Goal: Task Accomplishment & Management: Manage account settings

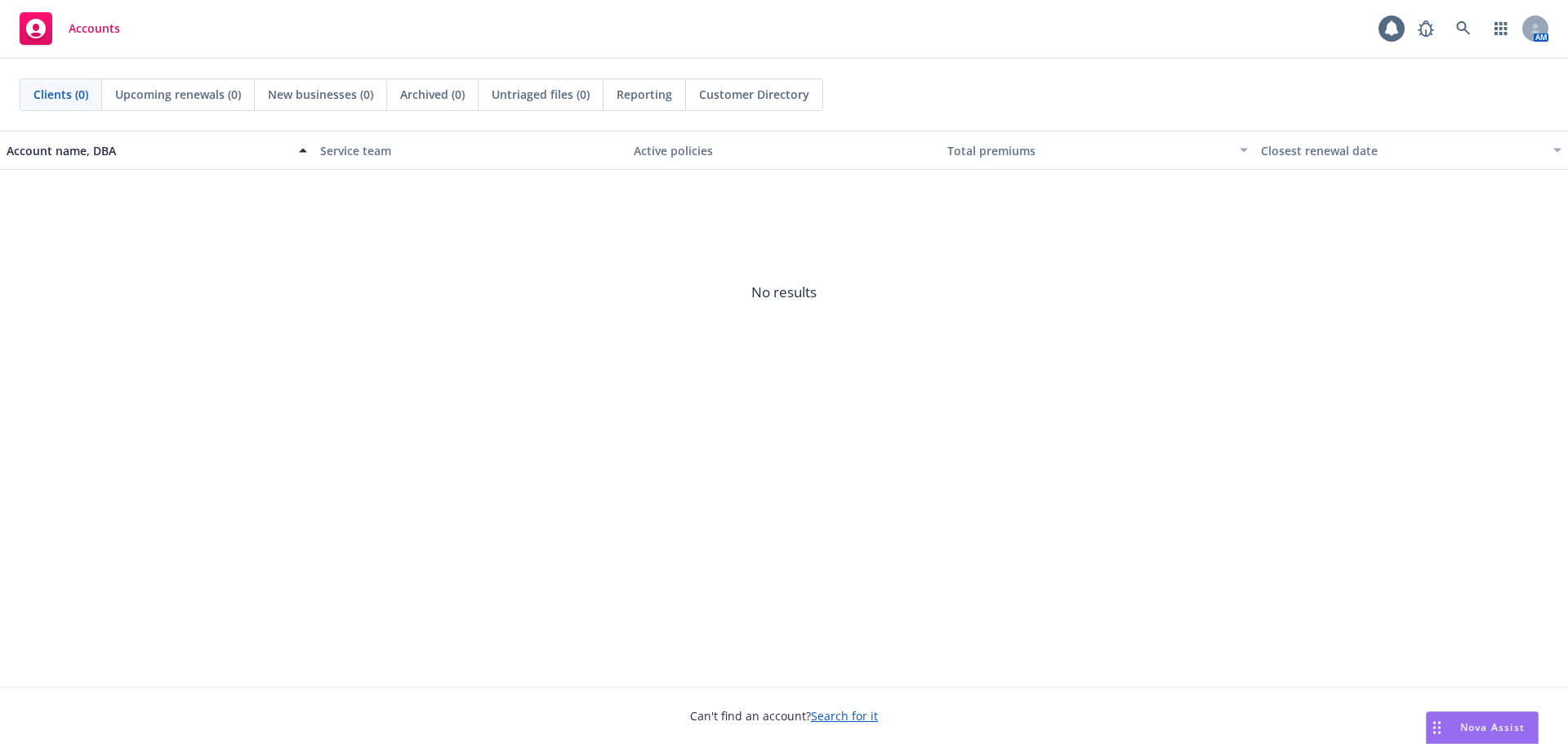
click at [852, 720] on link "Search for it" at bounding box center [844, 716] width 67 height 16
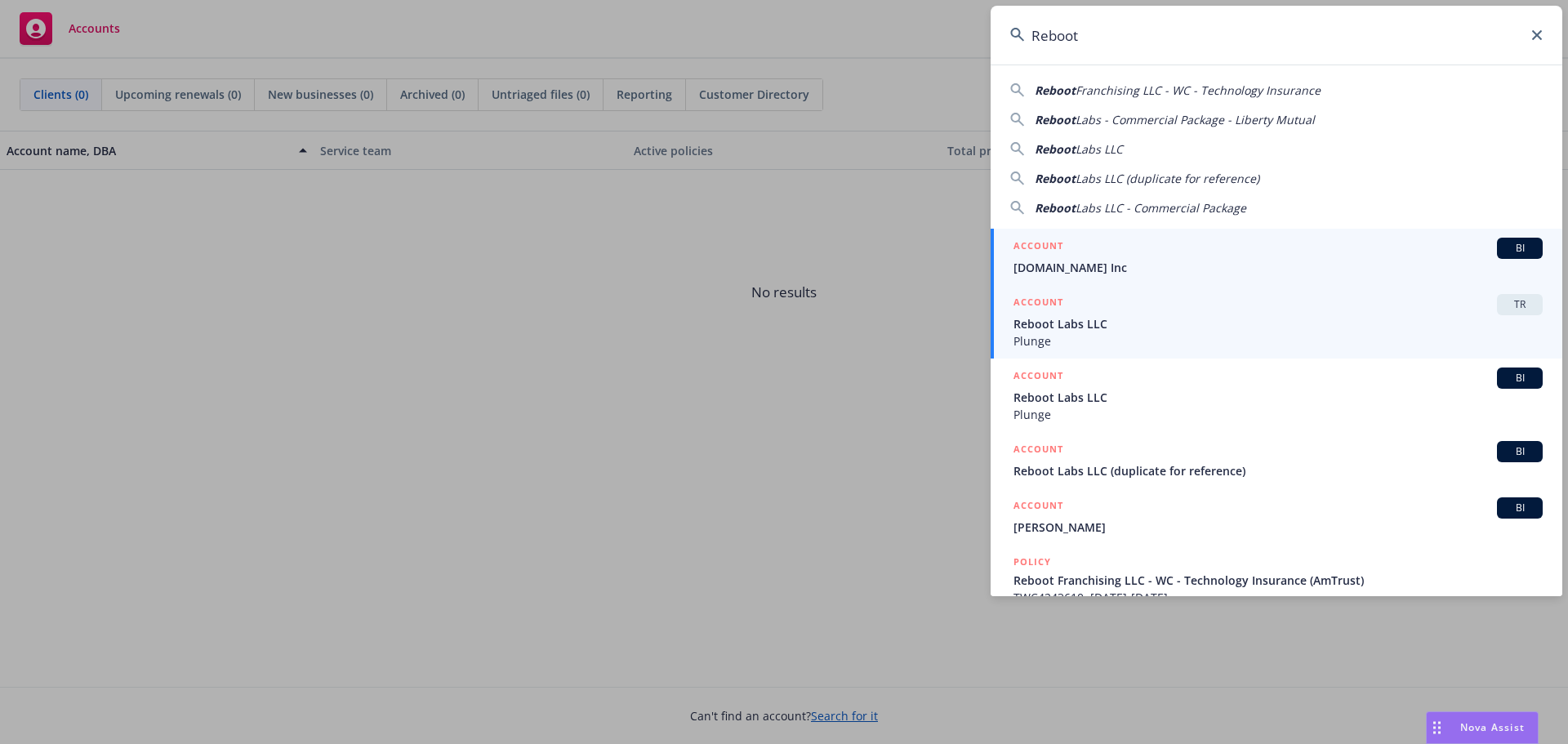
type input "Reboot"
click at [1069, 322] on span "Reboot Labs LLC" at bounding box center [1278, 323] width 529 height 17
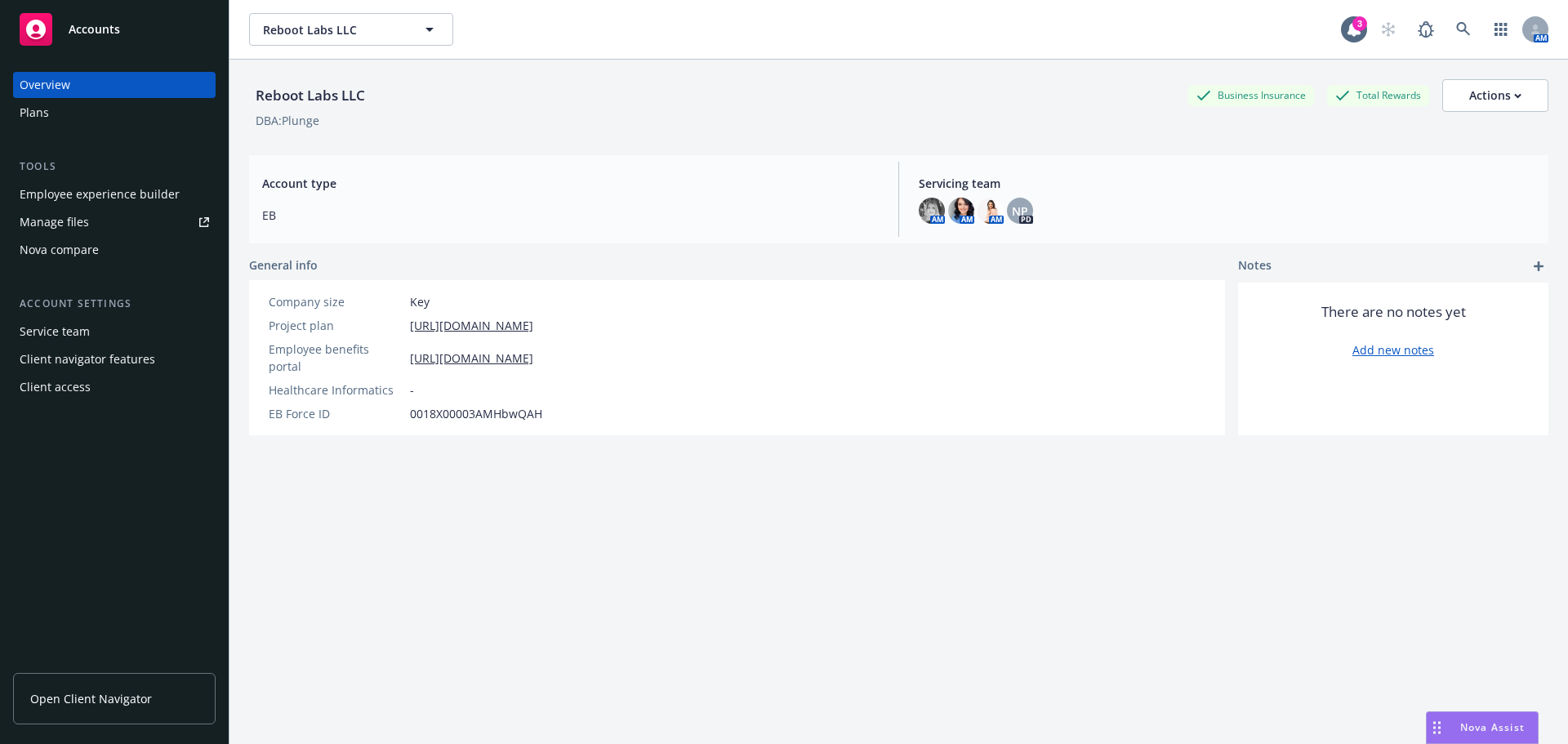
click at [71, 226] on div "Manage files" at bounding box center [55, 223] width 70 height 26
click at [54, 198] on div "Employee experience builder" at bounding box center [99, 195] width 160 height 26
click at [56, 200] on div "Employee experience builder" at bounding box center [99, 195] width 160 height 26
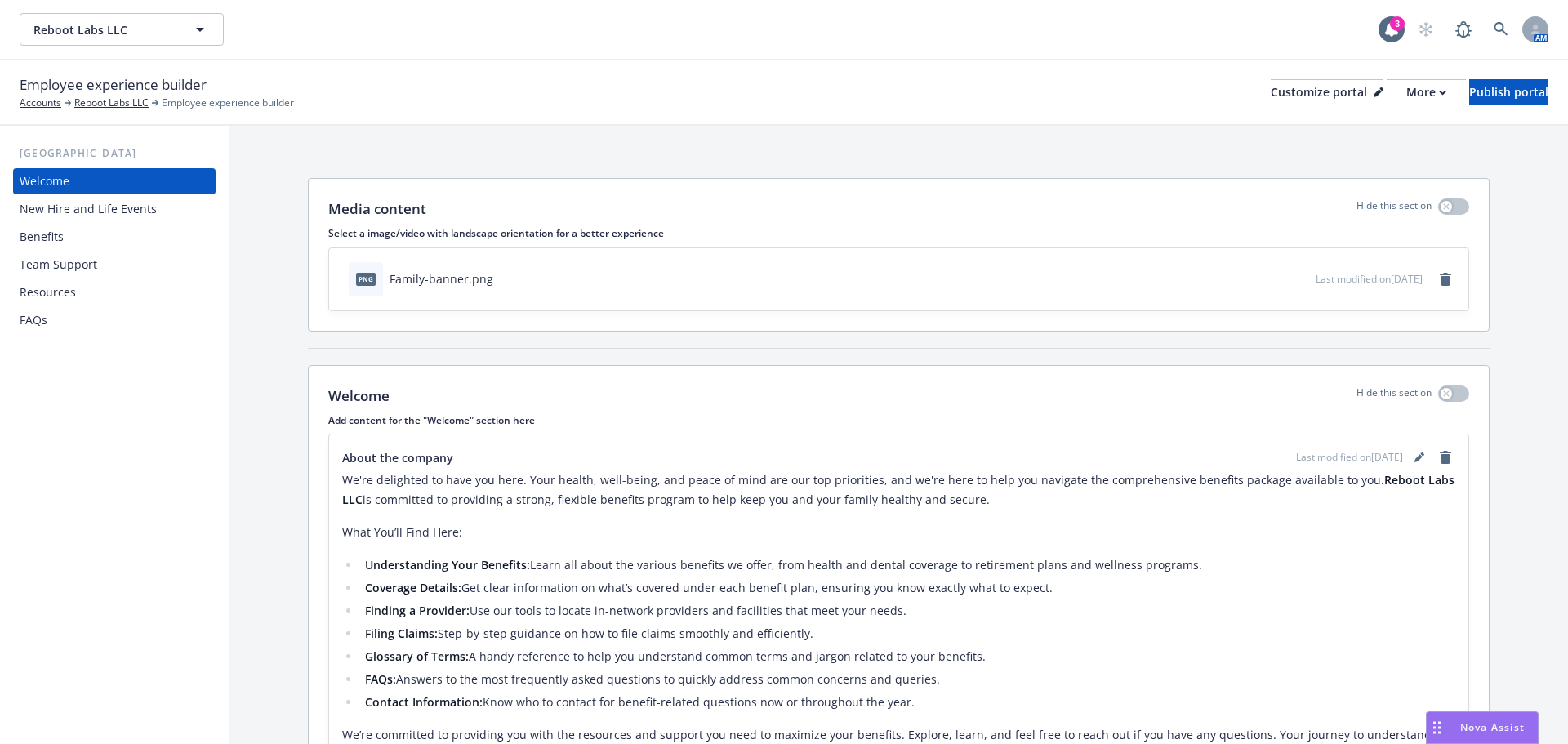
click at [34, 291] on div "Resources" at bounding box center [48, 292] width 57 height 26
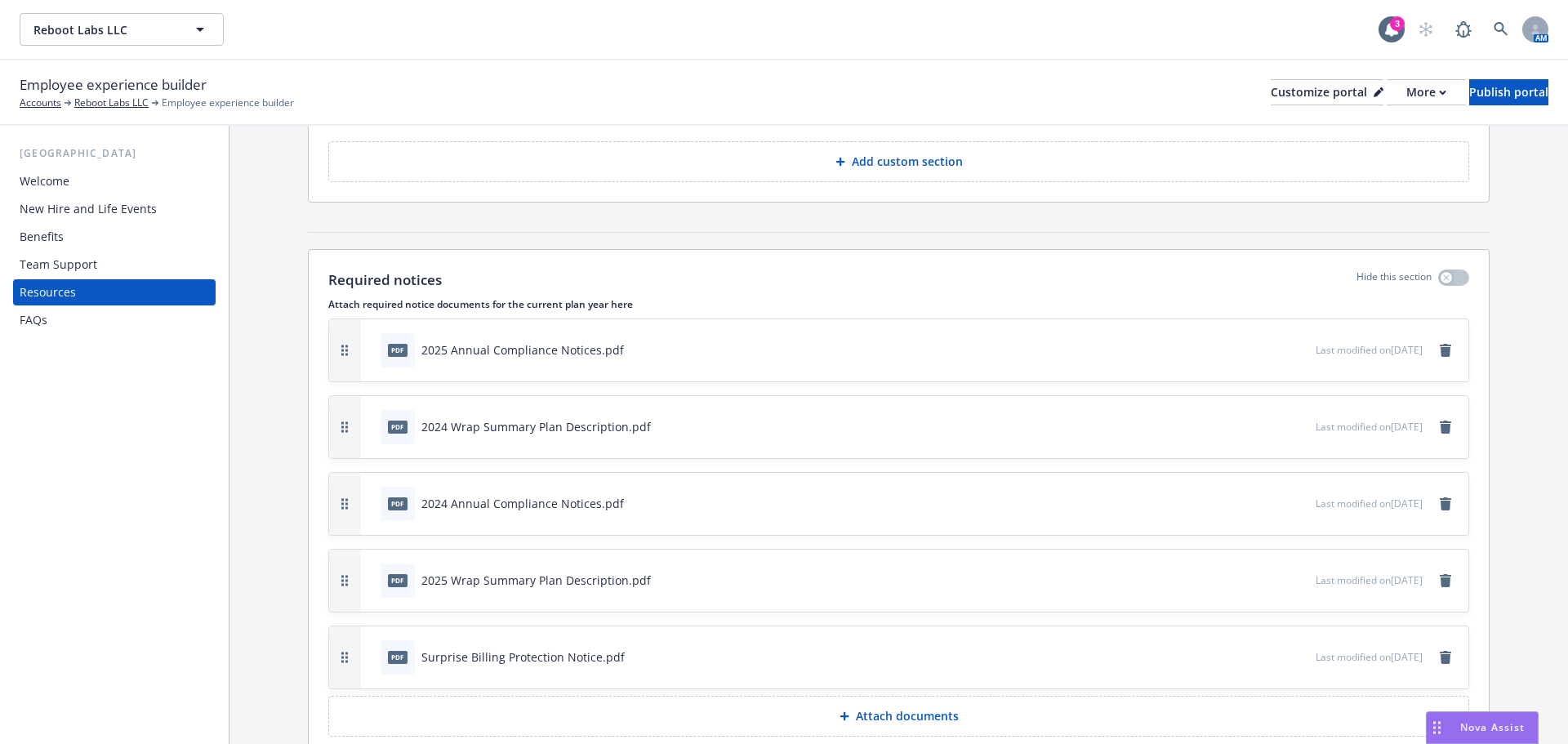
scroll to position [327, 0]
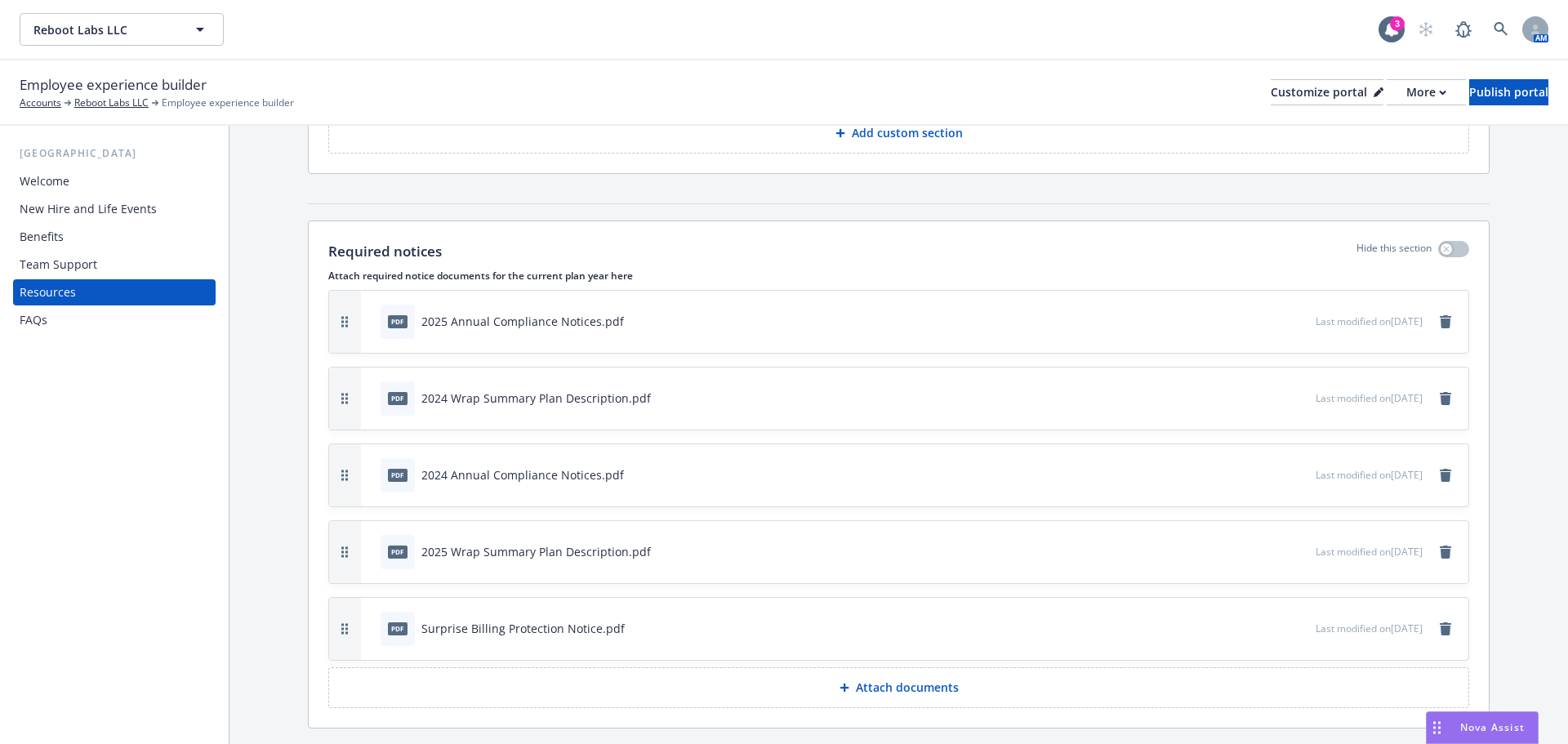
click at [747, 695] on button "Attach documents" at bounding box center [899, 687] width 1141 height 41
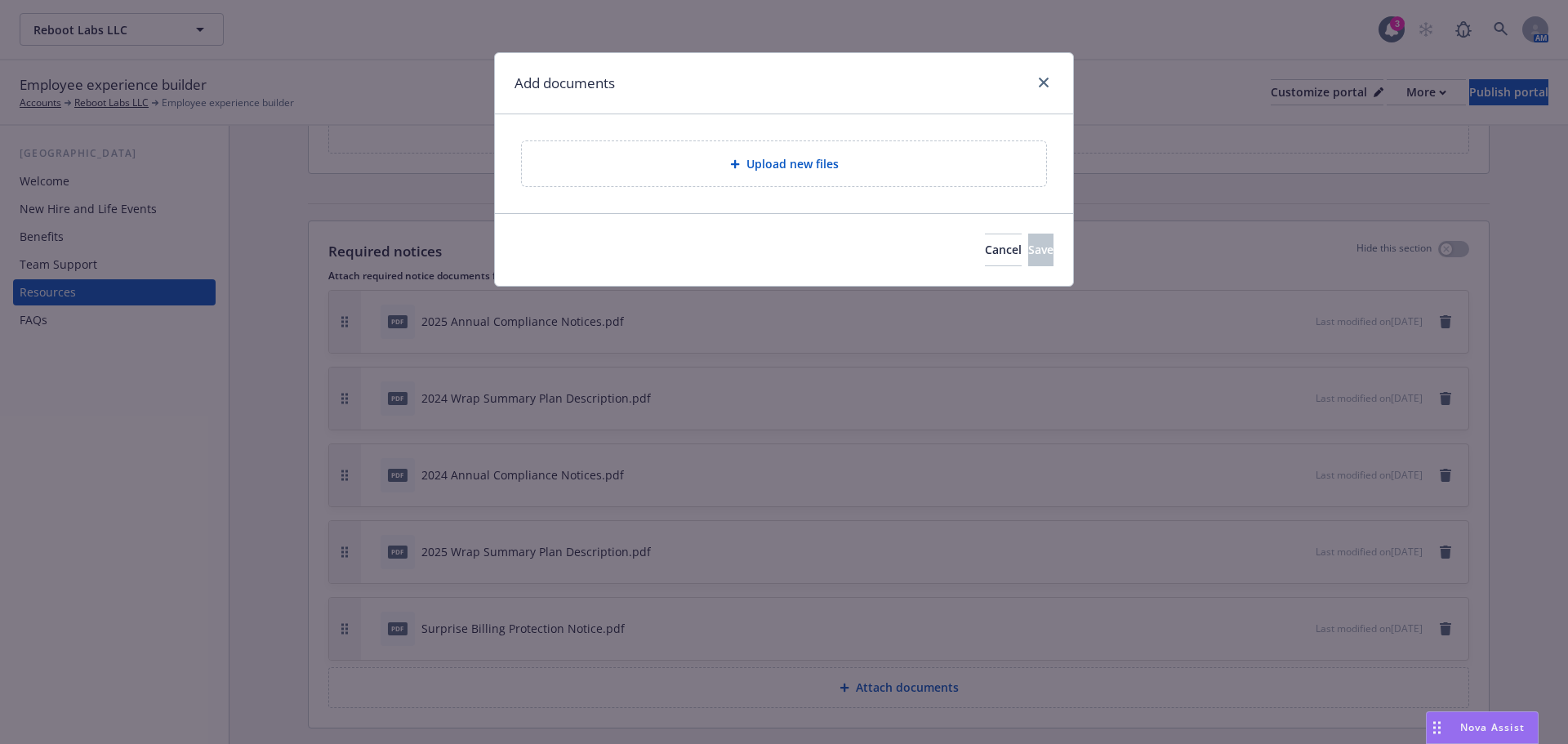
click at [678, 169] on div "Upload new files" at bounding box center [784, 163] width 499 height 19
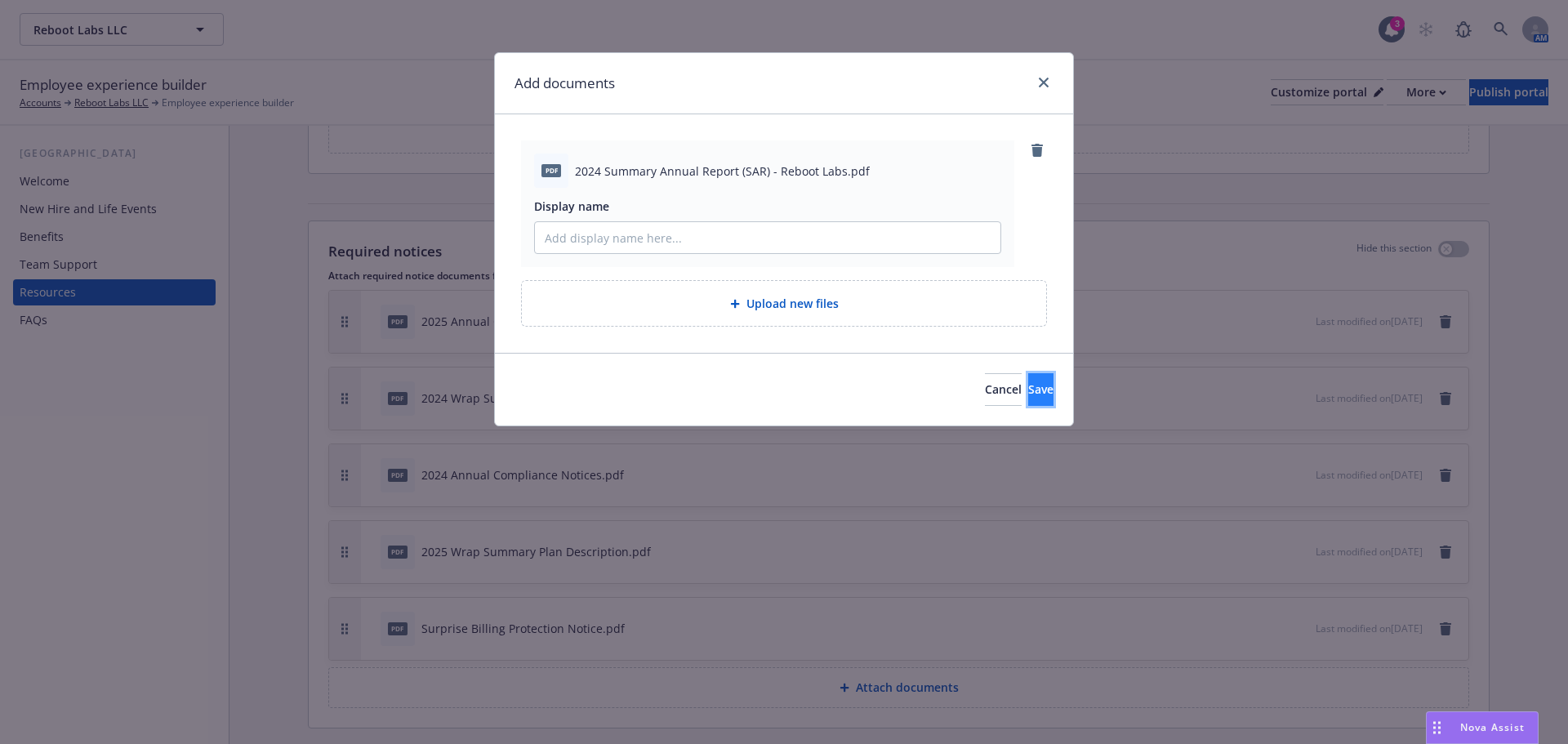
click at [1028, 394] on button "Save" at bounding box center [1040, 389] width 25 height 33
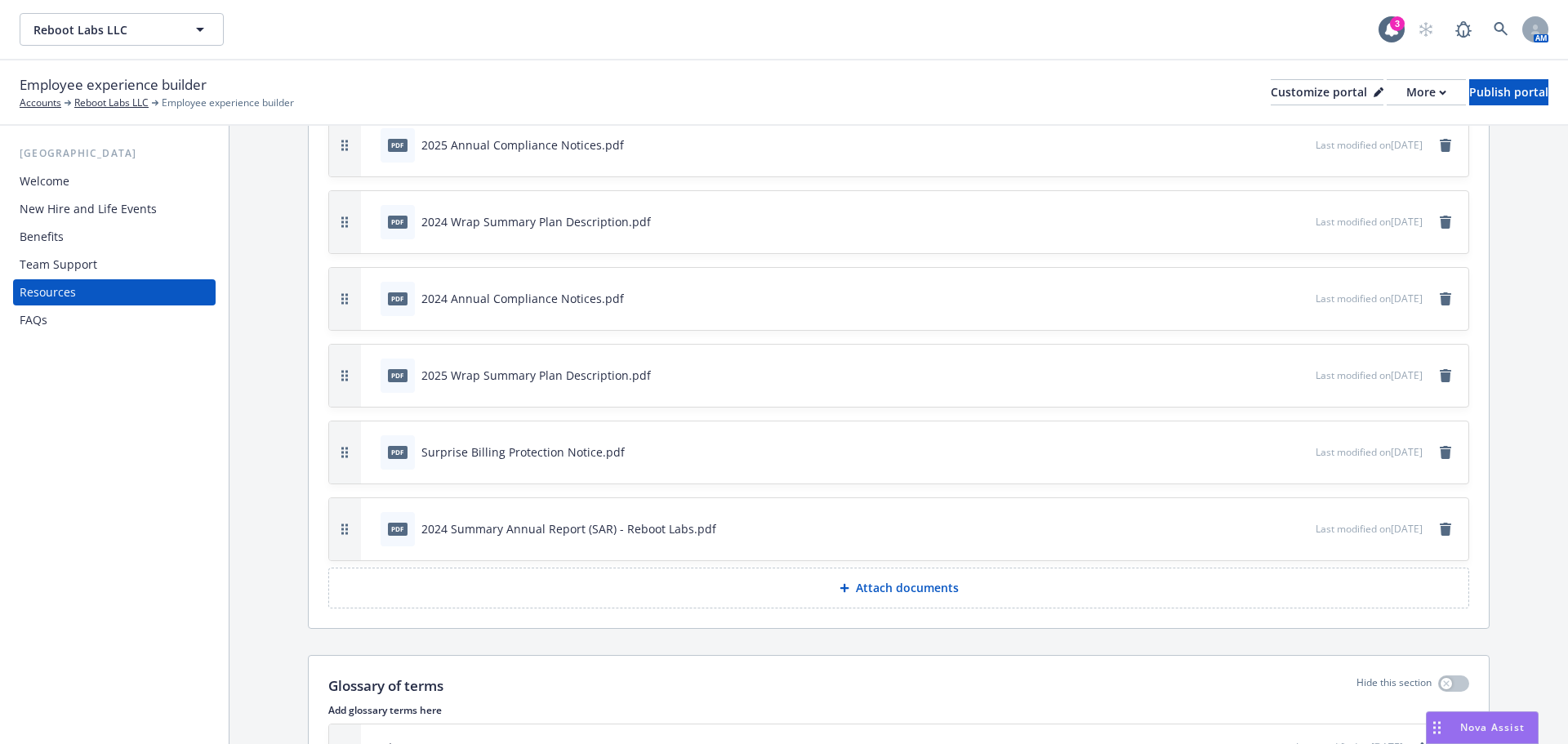
scroll to position [408, 0]
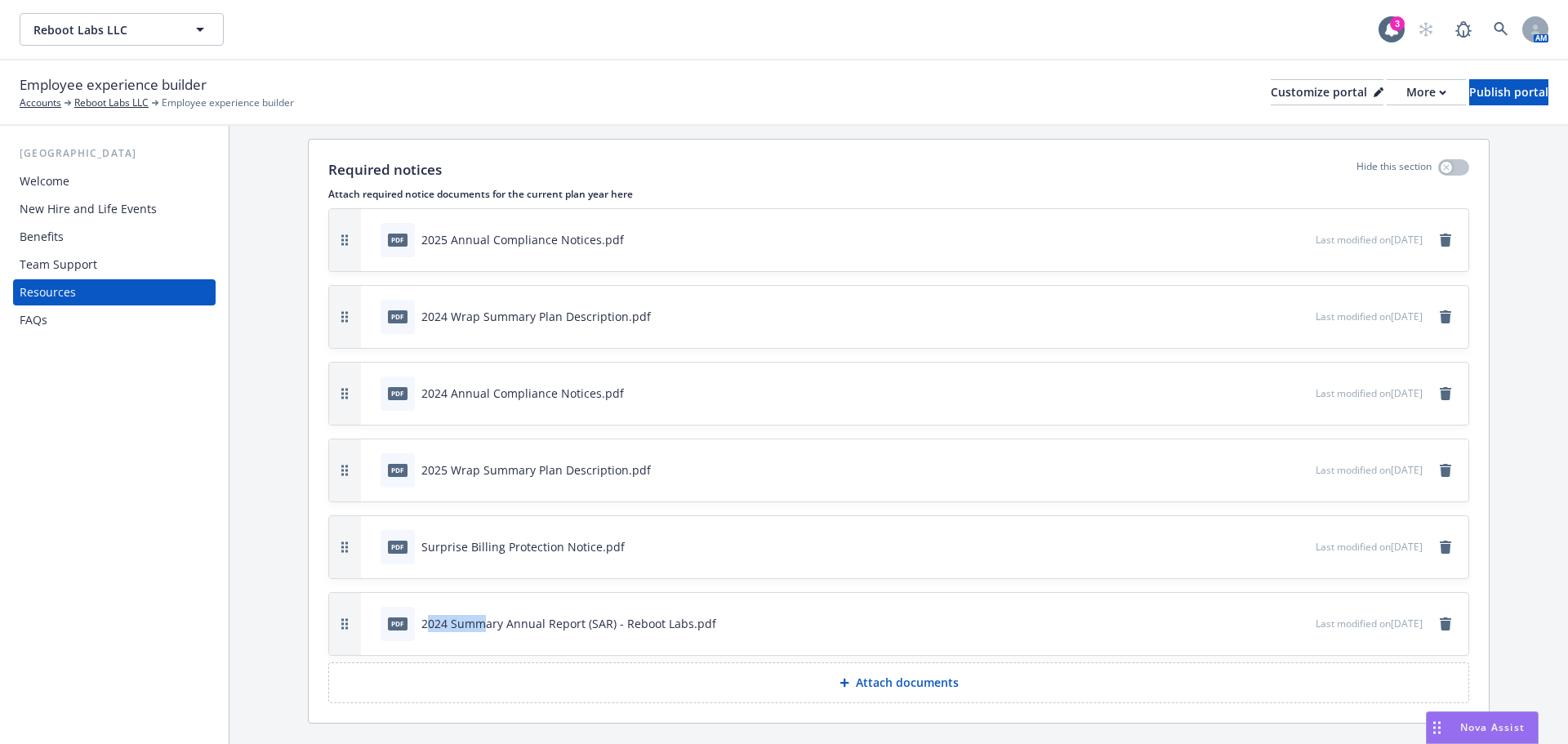
drag, startPoint x: 486, startPoint y: 606, endPoint x: 425, endPoint y: 611, distance: 61.2
click at [425, 611] on div "pdf 2024 Summary Annual Report (SAR) - Reboot Labs.pdf" at bounding box center [548, 624] width 336 height 35
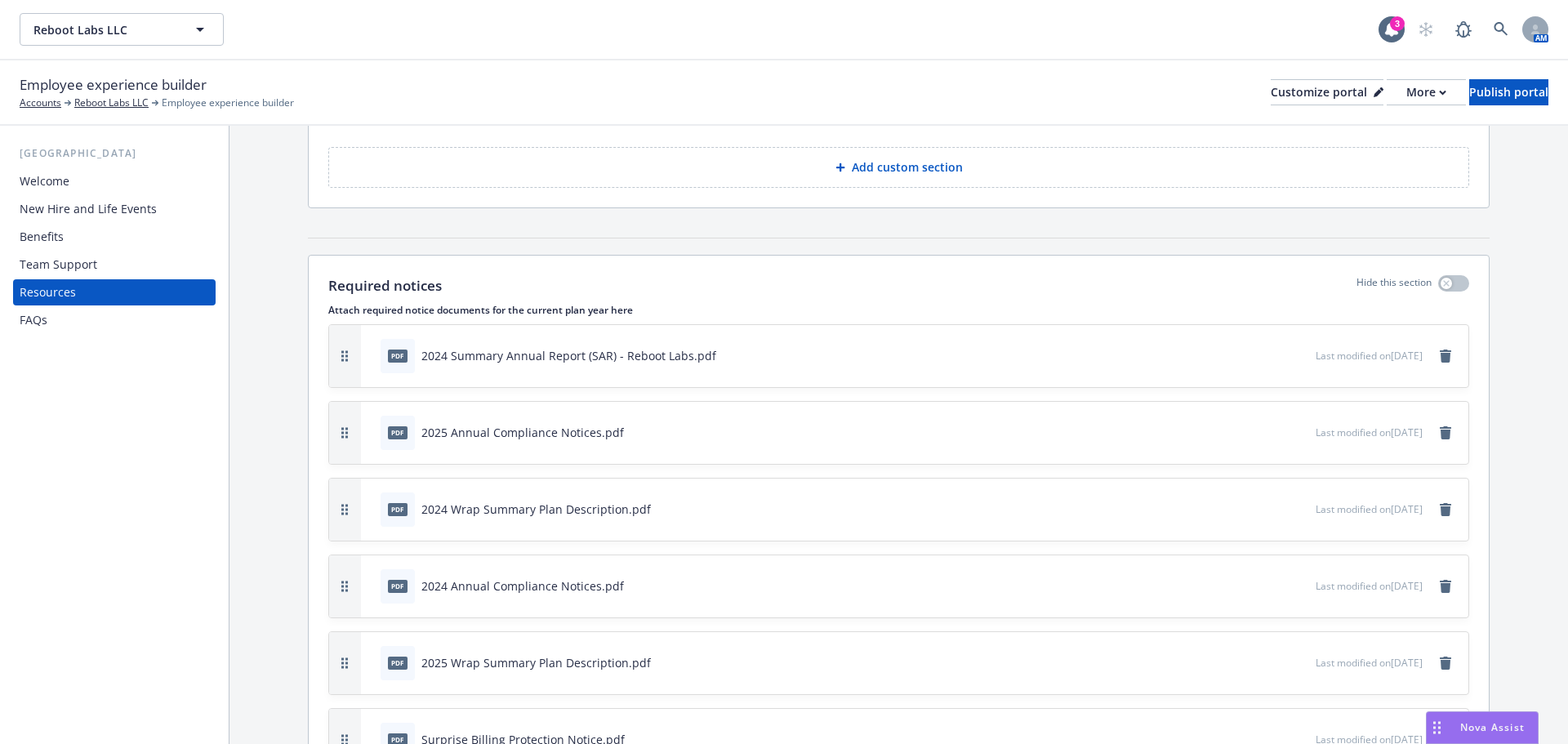
scroll to position [286, 0]
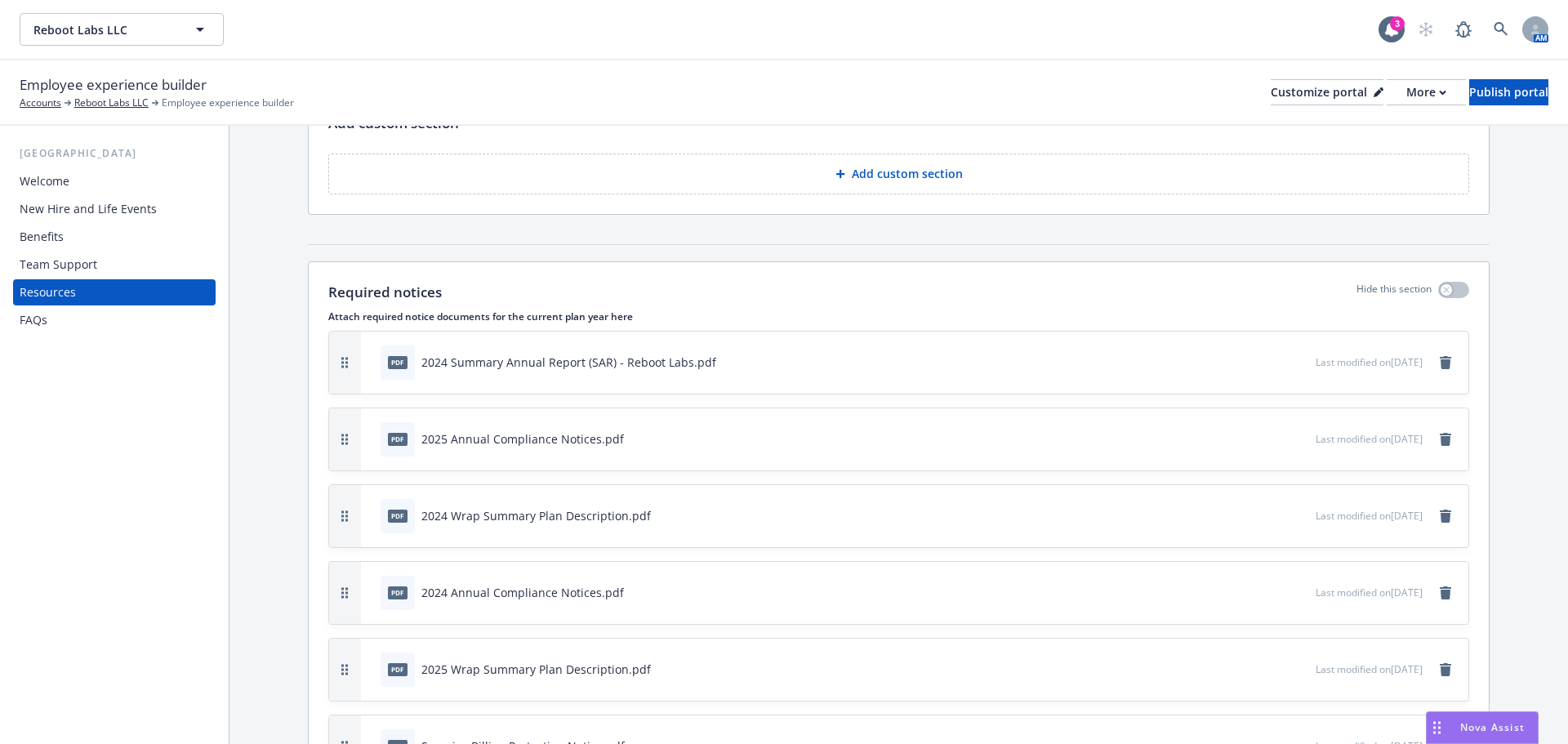
drag, startPoint x: 350, startPoint y: 615, endPoint x: 356, endPoint y: 302, distance: 313.1
click at [356, 302] on div "Required notices Hide this section Attach required notice documents for the cur…" at bounding box center [899, 553] width 1180 height 583
drag, startPoint x: 344, startPoint y: 433, endPoint x: 343, endPoint y: 365, distance: 68.0
click at [343, 366] on icon "button" at bounding box center [345, 372] width 7 height 12
click at [1469, 101] on button "Publish portal" at bounding box center [1508, 92] width 79 height 26
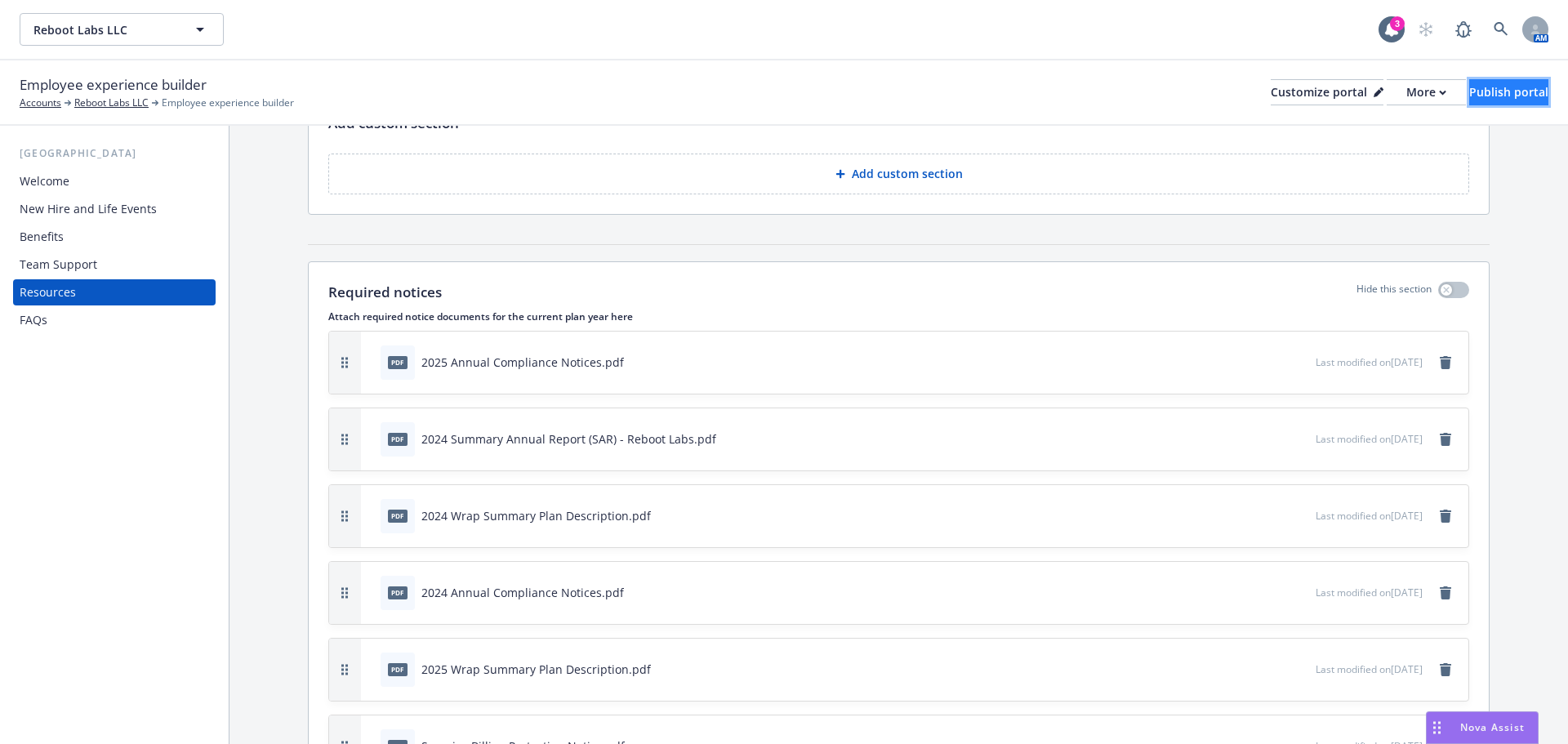
scroll to position [0, 0]
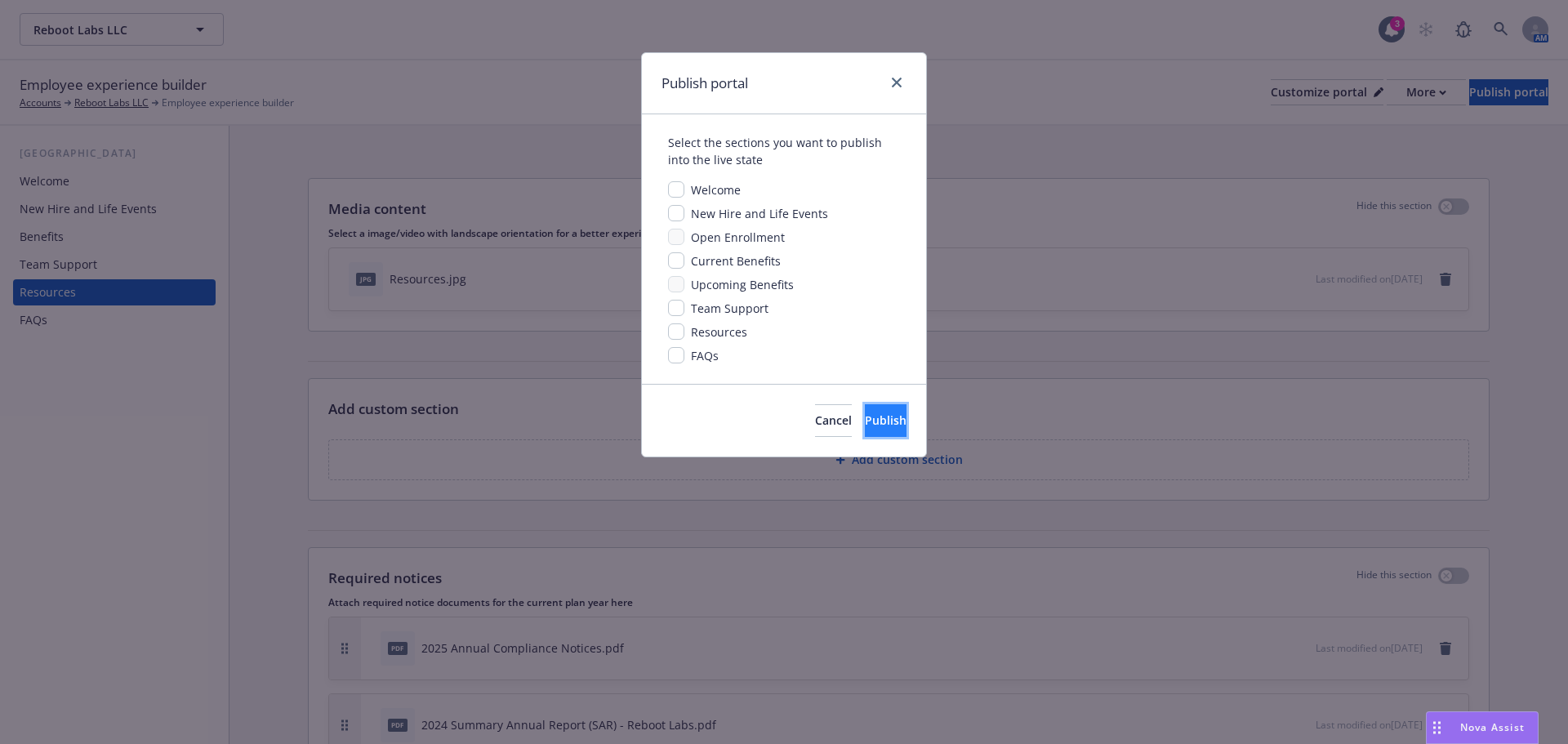
click at [872, 420] on span "Publish" at bounding box center [886, 420] width 42 height 16
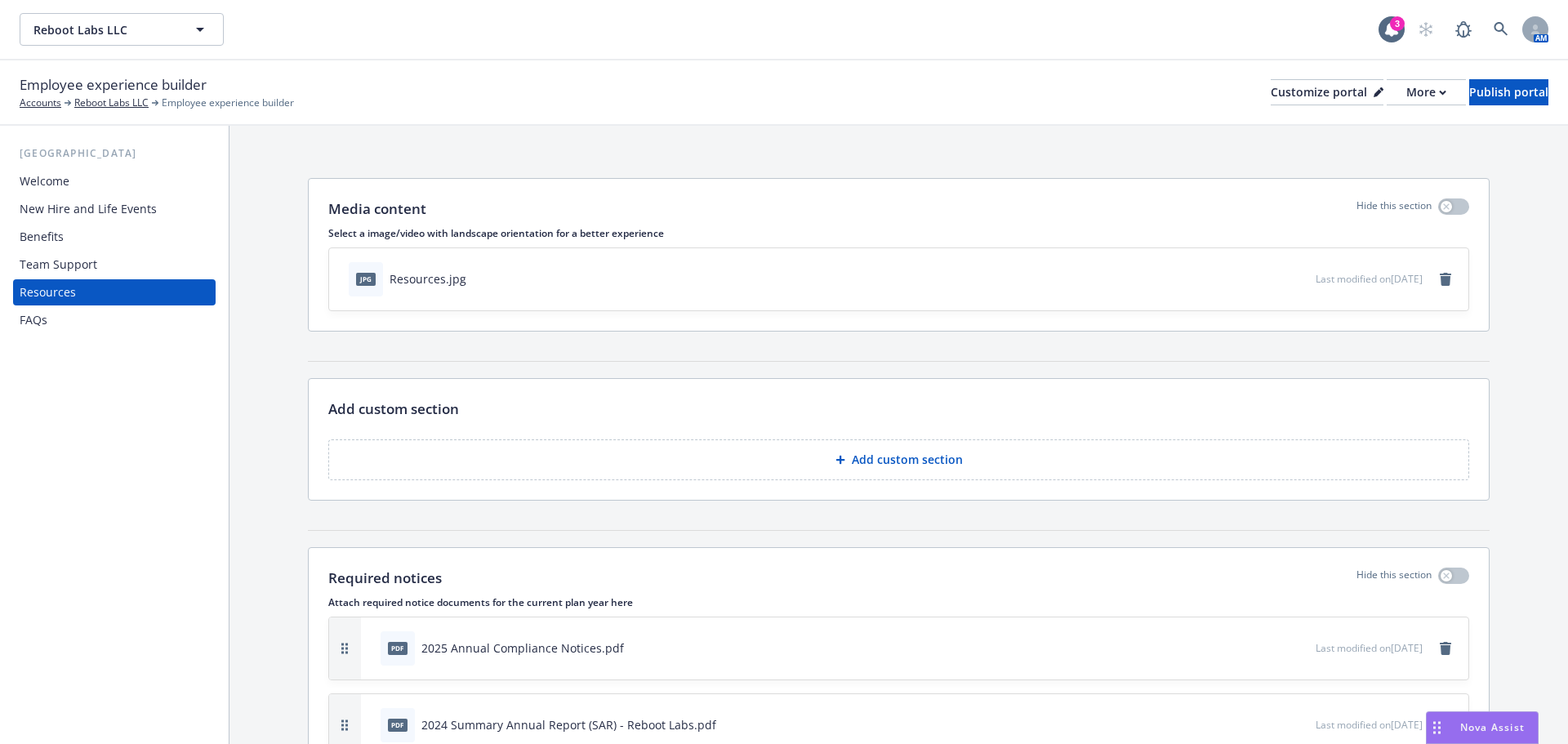
click at [54, 185] on div "Welcome" at bounding box center [45, 181] width 50 height 26
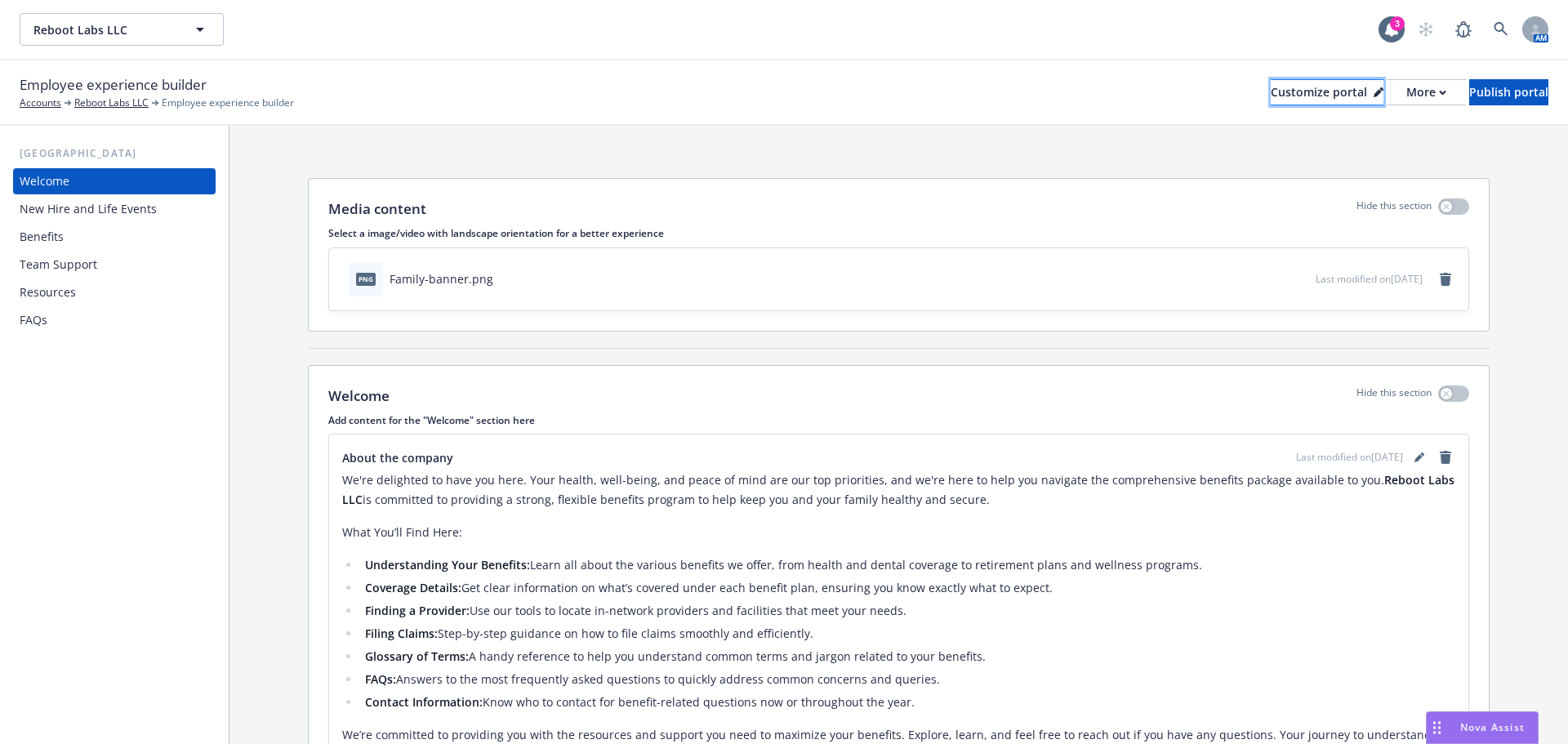
click at [1271, 92] on div "Customize portal" at bounding box center [1327, 92] width 112 height 25
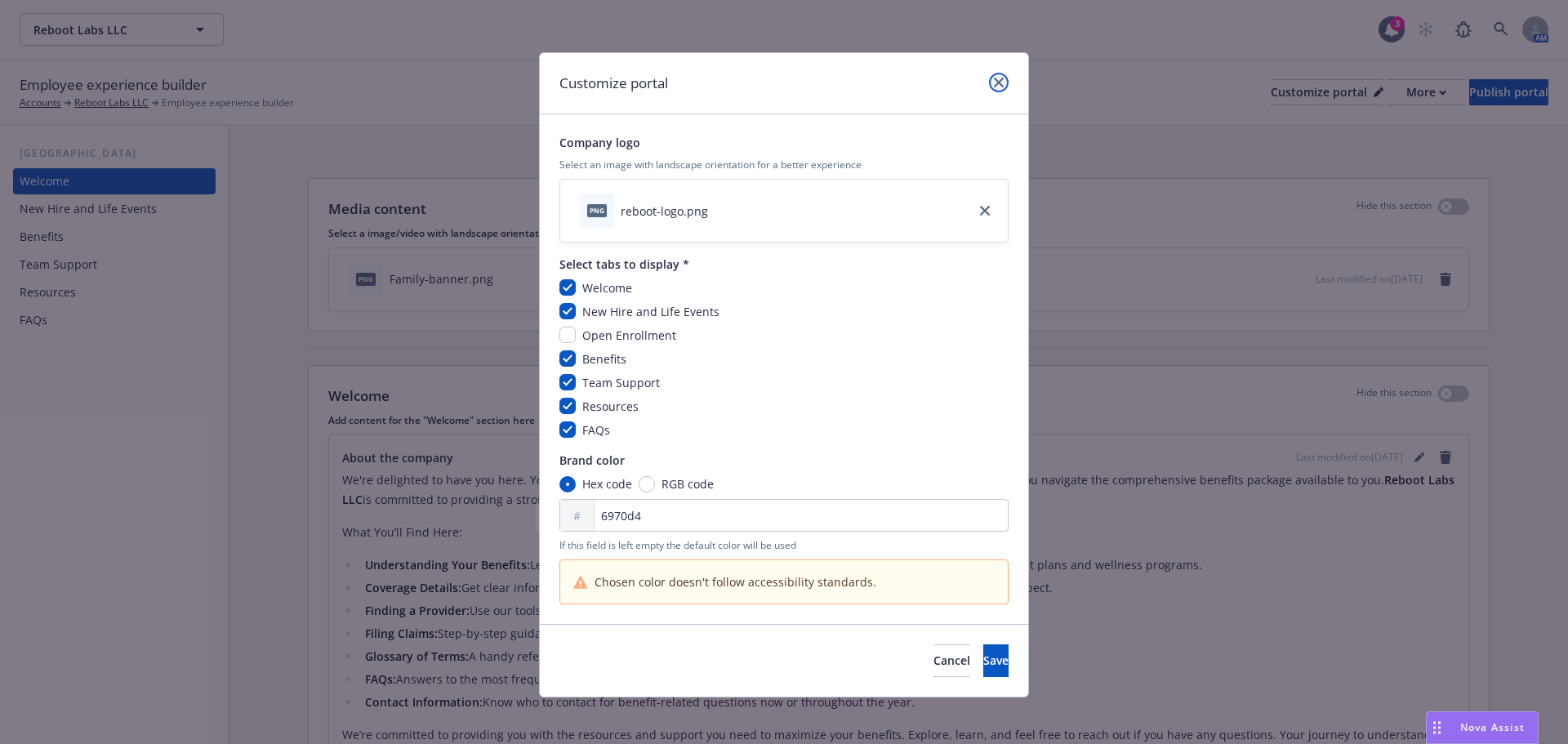
click at [999, 84] on link "close" at bounding box center [999, 82] width 20 height 20
